Goal: Navigation & Orientation: Find specific page/section

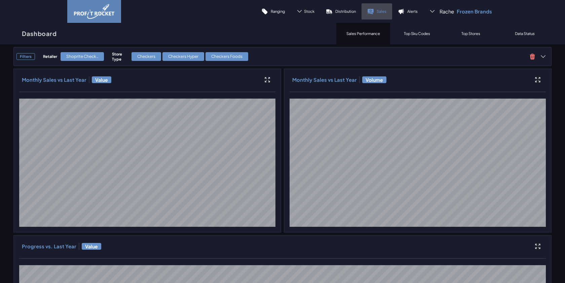
click at [376, 9] on link "Sales" at bounding box center [376, 11] width 31 height 16
